Goal: Check status: Check status

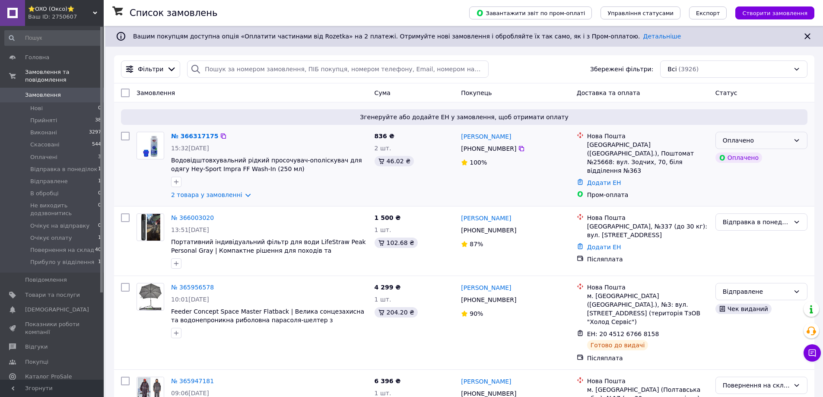
click at [763, 137] on div "Оплачено" at bounding box center [756, 141] width 67 height 10
click at [744, 157] on li "Прийнято" at bounding box center [761, 160] width 91 height 16
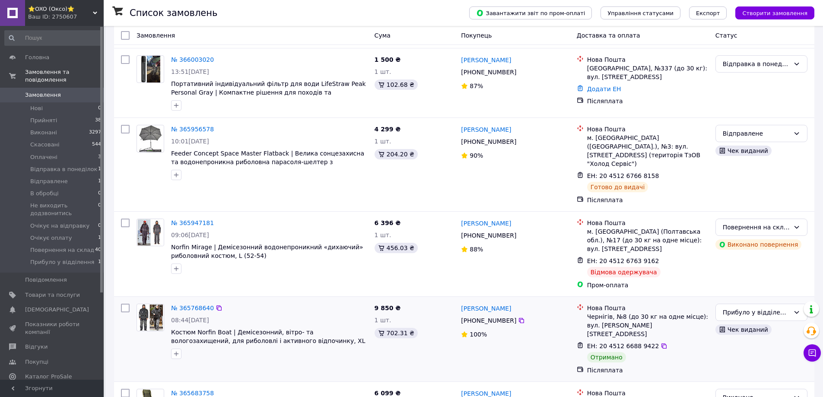
scroll to position [259, 0]
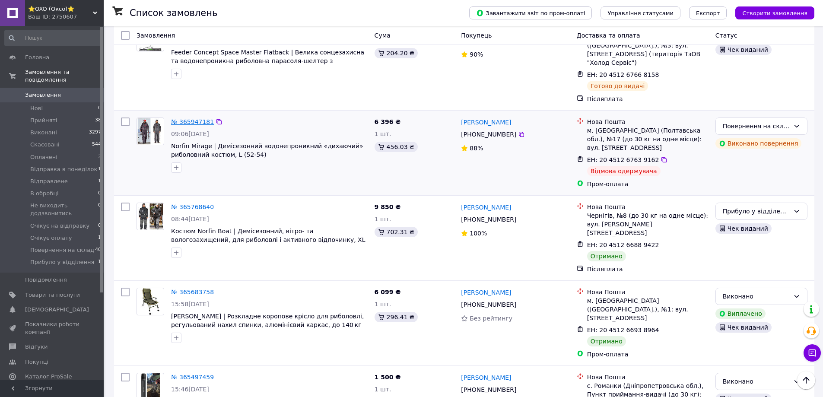
click at [187, 118] on link "№ 365947181" at bounding box center [192, 121] width 43 height 7
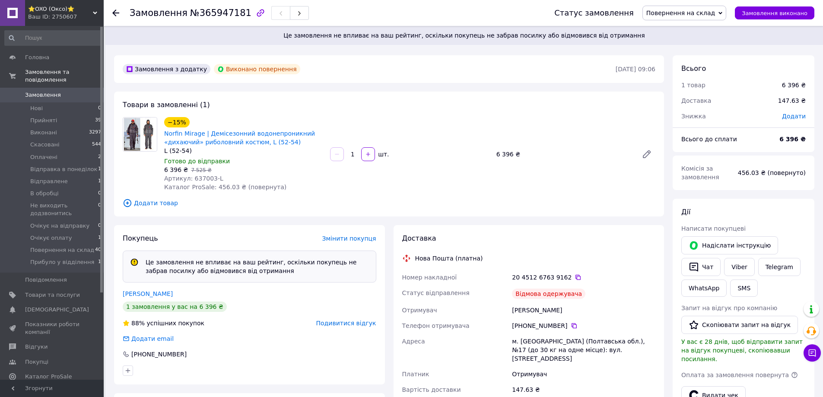
scroll to position [36, 0]
click at [741, 264] on link "Viber" at bounding box center [739, 267] width 30 height 18
click at [34, 91] on span "Замовлення" at bounding box center [43, 95] width 36 height 8
